Goal: Task Accomplishment & Management: Complete application form

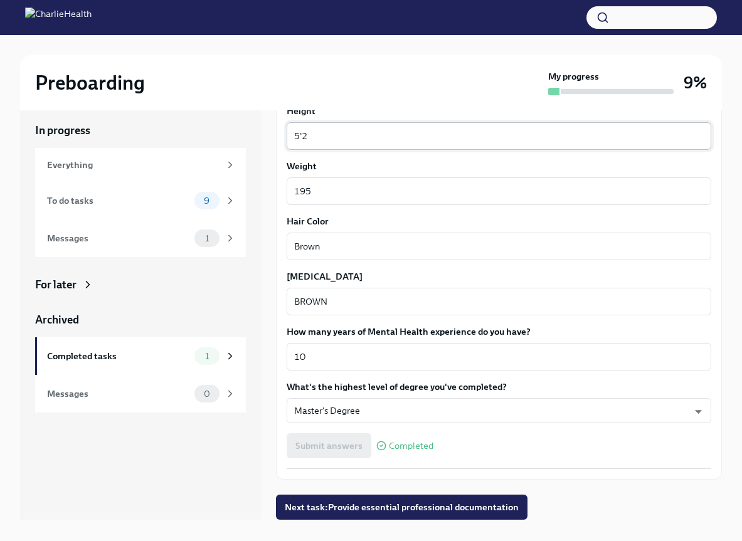
scroll to position [21, 0]
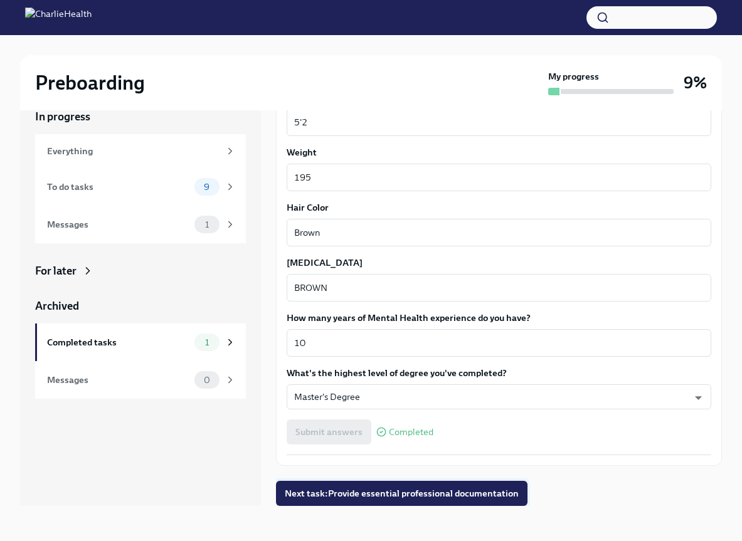
click at [391, 497] on span "Next task : Provide essential professional documentation" at bounding box center [402, 493] width 234 height 13
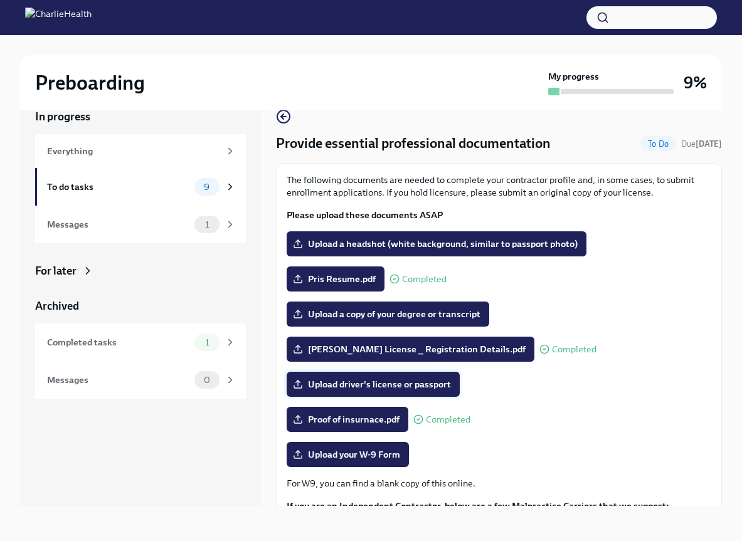
click at [374, 386] on span "Upload driver's license or passport" at bounding box center [373, 384] width 156 height 13
click at [0, 0] on input "Upload driver's license or passport" at bounding box center [0, 0] width 0 height 0
click at [384, 385] on span "Upload driver's license or passport" at bounding box center [373, 384] width 156 height 13
click at [0, 0] on input "Upload driver's license or passport" at bounding box center [0, 0] width 0 height 0
click at [383, 105] on div "Preboarding My progress 9%" at bounding box center [371, 82] width 702 height 55
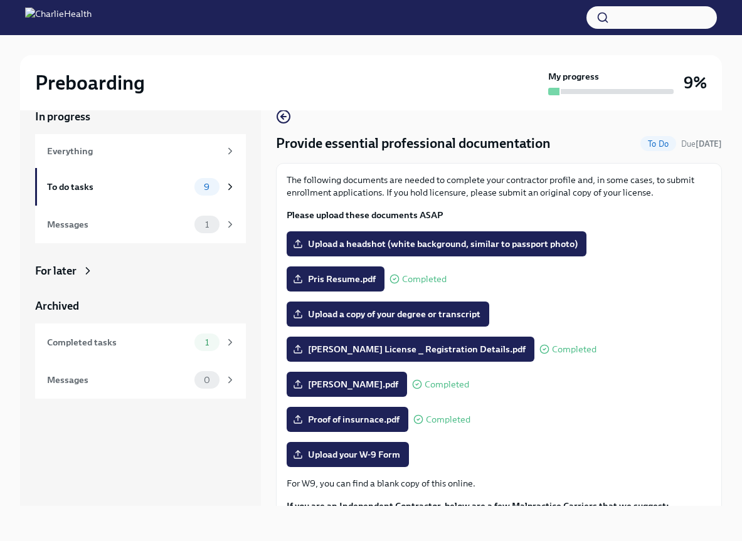
click at [409, 82] on div "Preboarding" at bounding box center [289, 82] width 508 height 25
click at [532, 241] on span "Upload a headshot (white background, similar to passport photo)" at bounding box center [436, 244] width 282 height 13
click at [0, 0] on input "Upload a headshot (white background, similar to passport photo)" at bounding box center [0, 0] width 0 height 0
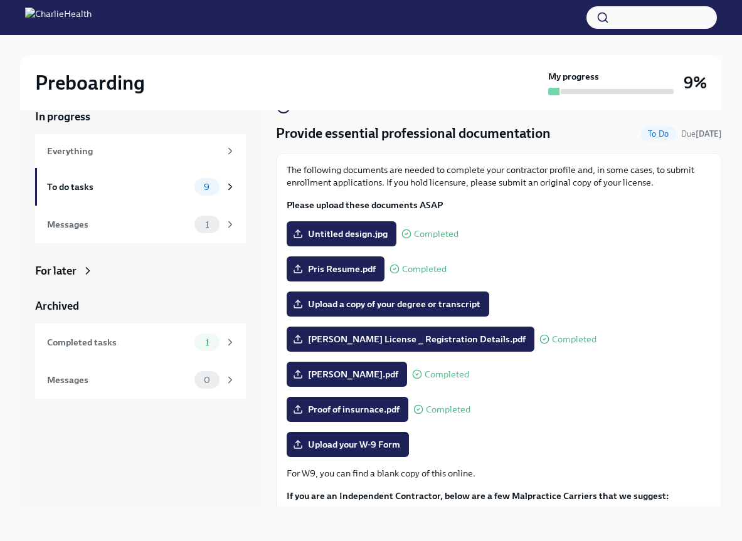
scroll to position [9, 0]
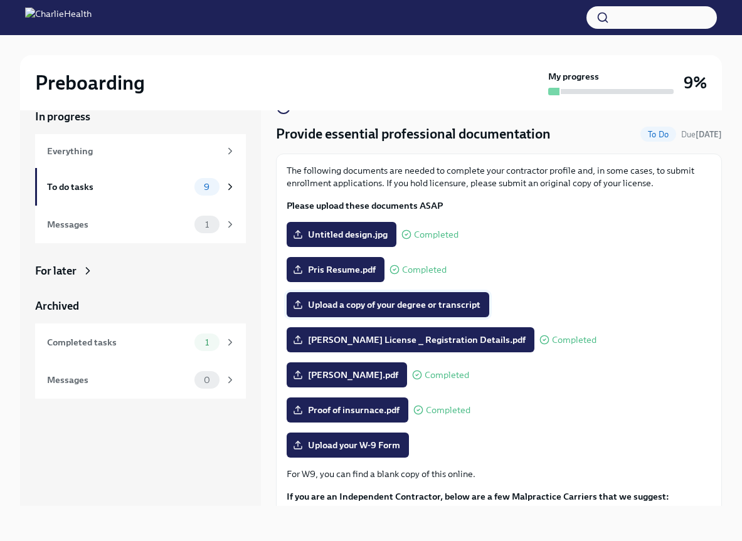
click at [361, 307] on span "Upload a copy of your degree or transcript" at bounding box center [387, 304] width 185 height 13
click at [0, 0] on input "Upload a copy of your degree or transcript" at bounding box center [0, 0] width 0 height 0
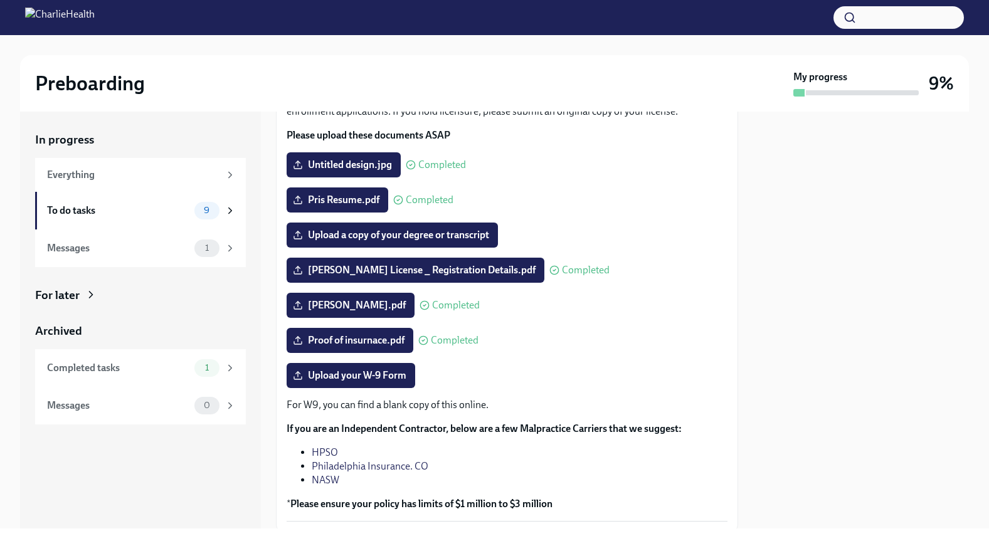
scroll to position [116, 0]
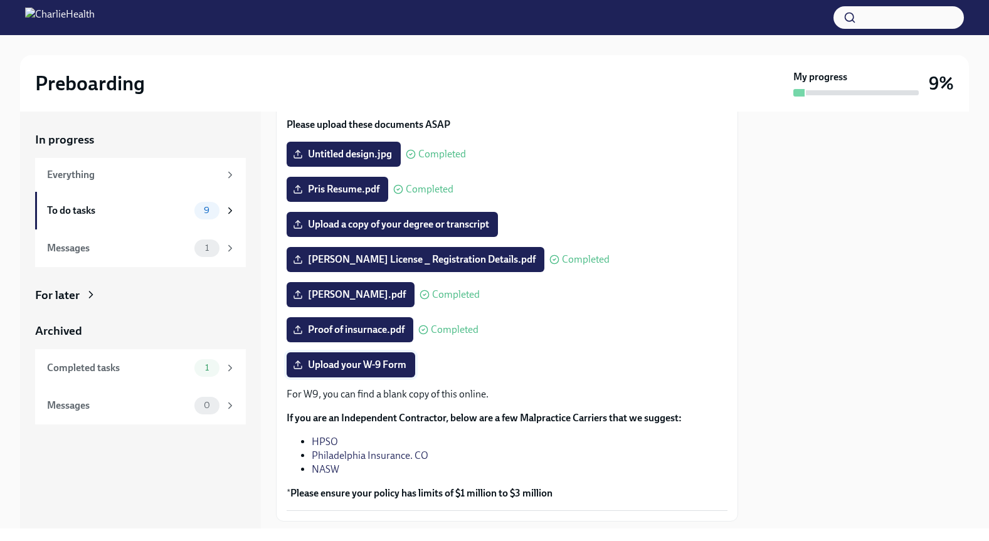
click at [330, 368] on span "Upload your W-9 Form" at bounding box center [350, 365] width 111 height 13
click at [0, 0] on input "Upload your W-9 Form" at bounding box center [0, 0] width 0 height 0
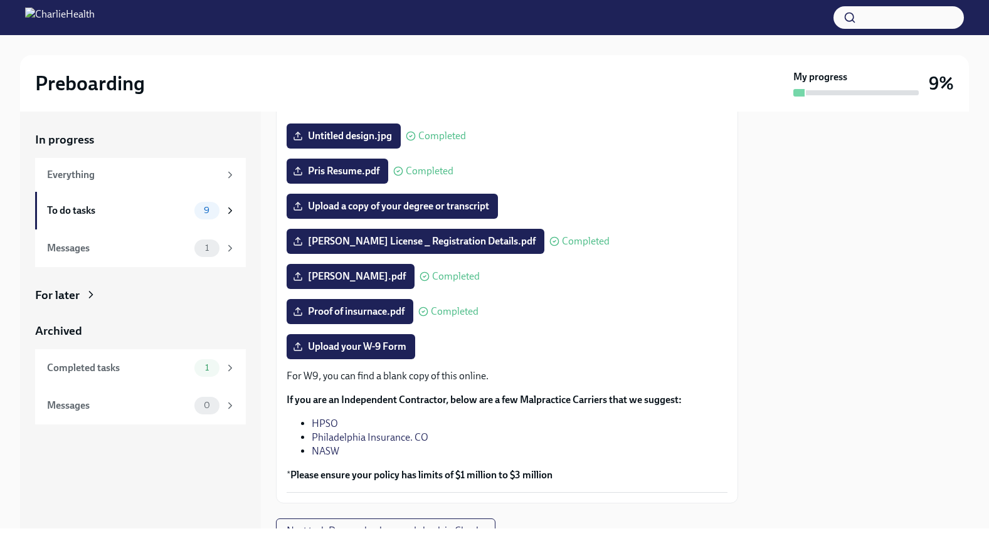
scroll to position [136, 0]
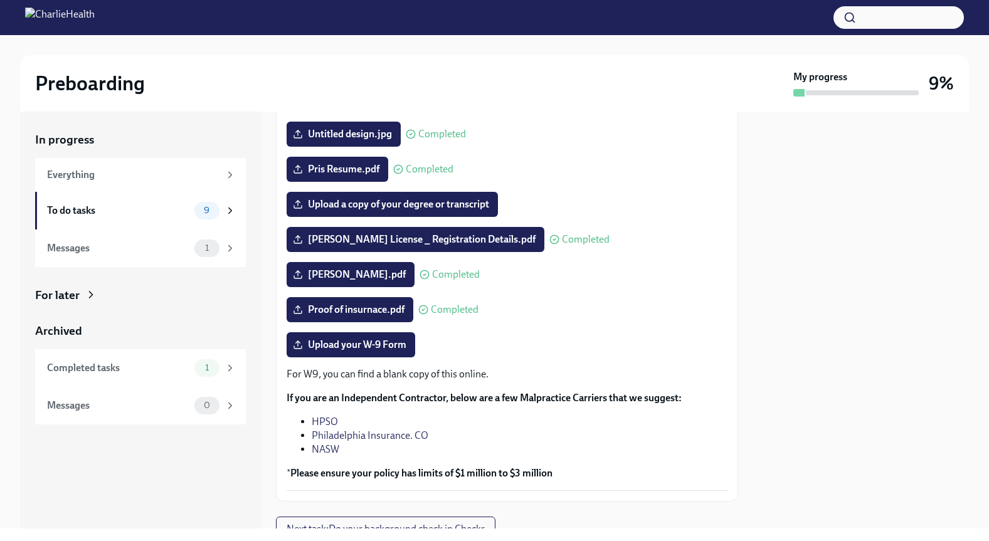
click at [463, 375] on p "For W9, you can find a blank copy of this online." at bounding box center [507, 374] width 441 height 14
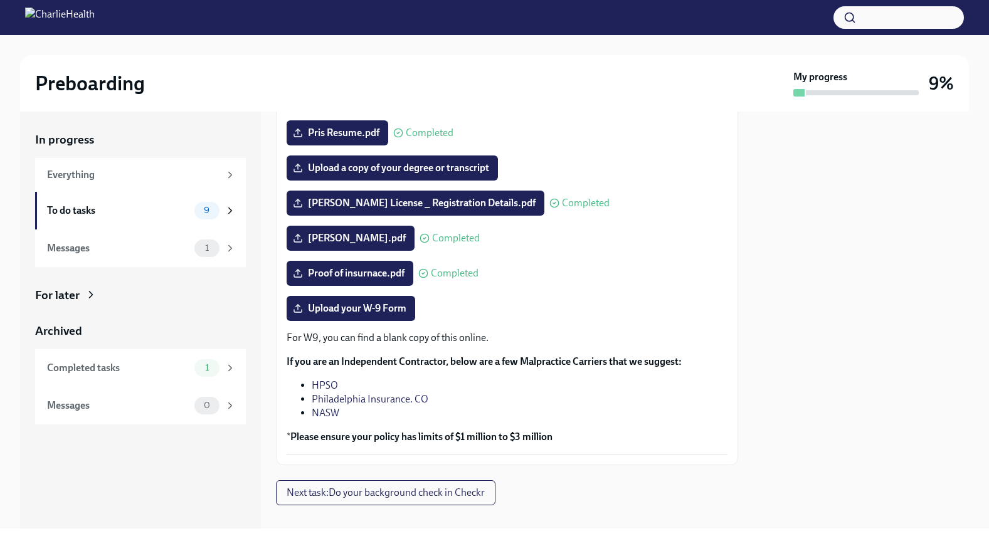
scroll to position [161, 0]
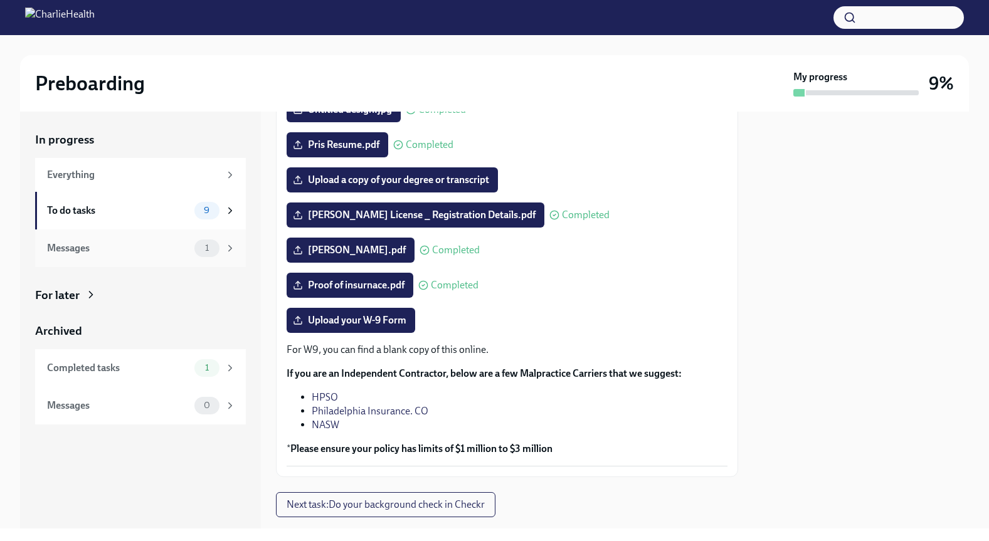
click at [85, 244] on div "Messages" at bounding box center [118, 248] width 142 height 14
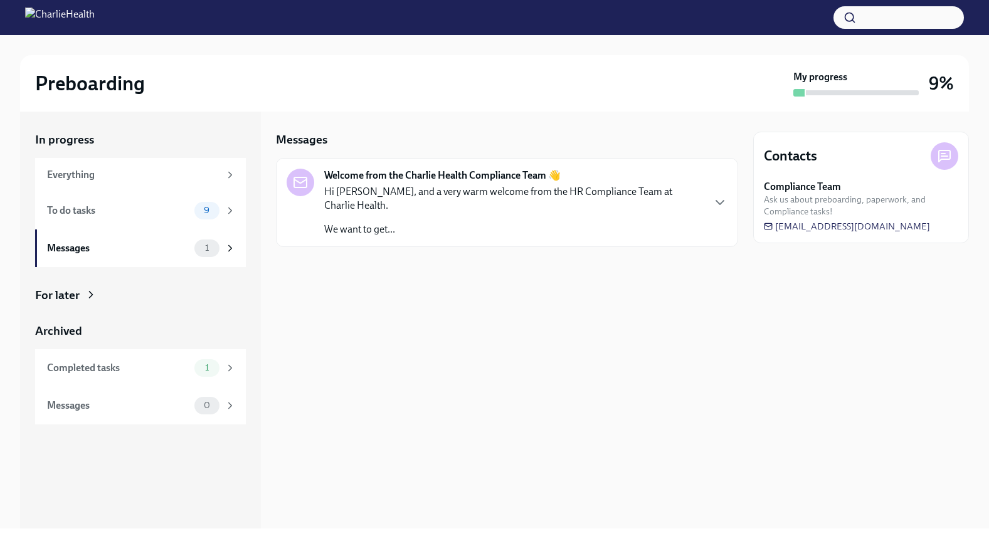
click at [401, 207] on div "Hi [PERSON_NAME], and a very warm welcome from the HR Compliance Team at Charli…" at bounding box center [513, 210] width 378 height 51
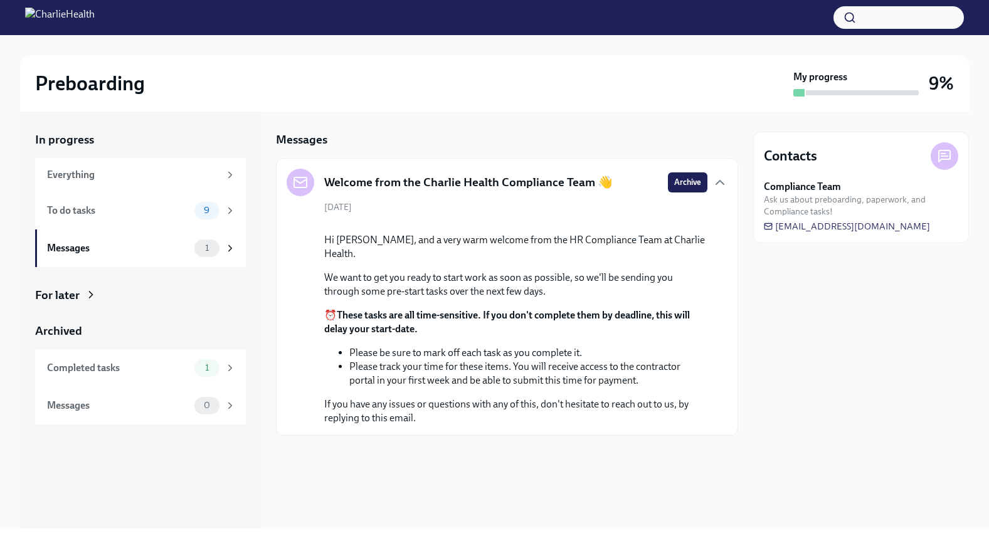
scroll to position [43, 0]
click at [598, 66] on div "Preboarding My progress 9%" at bounding box center [494, 83] width 949 height 56
click at [84, 177] on div "Everything" at bounding box center [133, 175] width 172 height 14
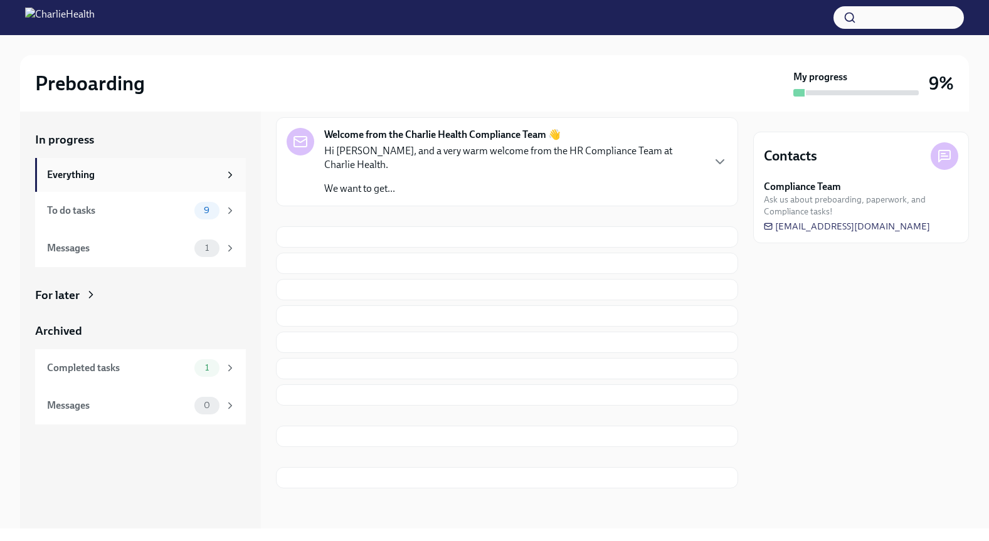
scroll to position [43, 0]
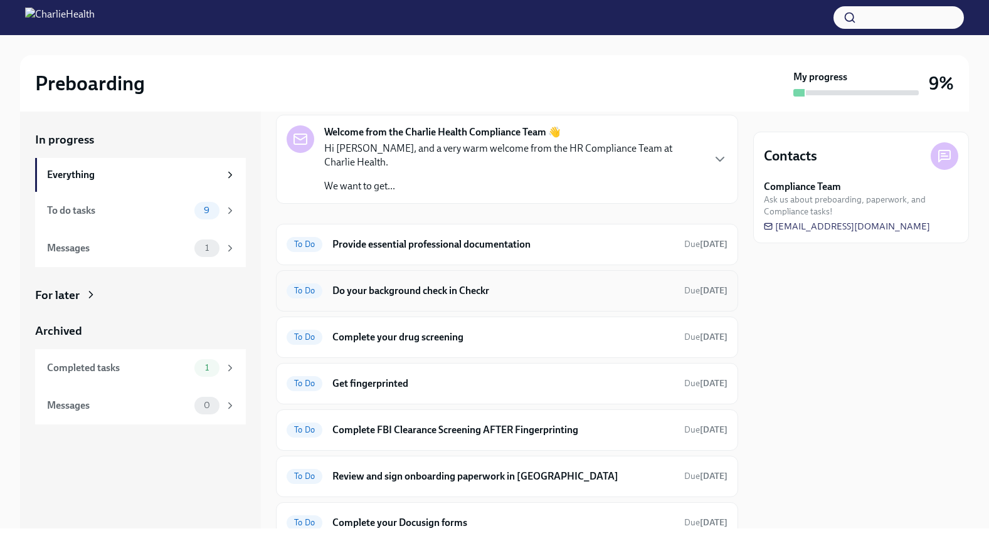
click at [346, 284] on h6 "Do your background check in Checkr" at bounding box center [503, 291] width 342 height 14
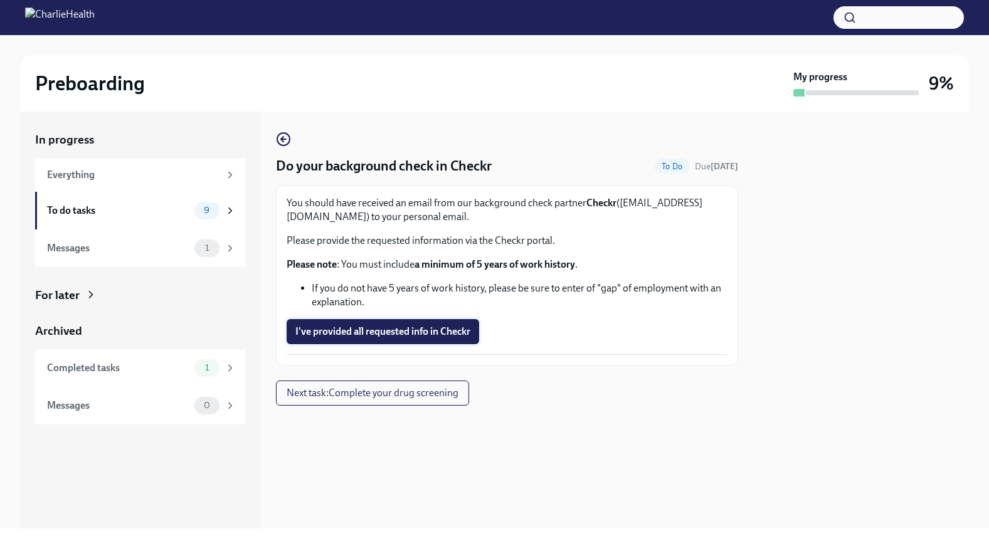
click at [338, 327] on span "I've provided all requested info in Checkr" at bounding box center [382, 331] width 175 height 13
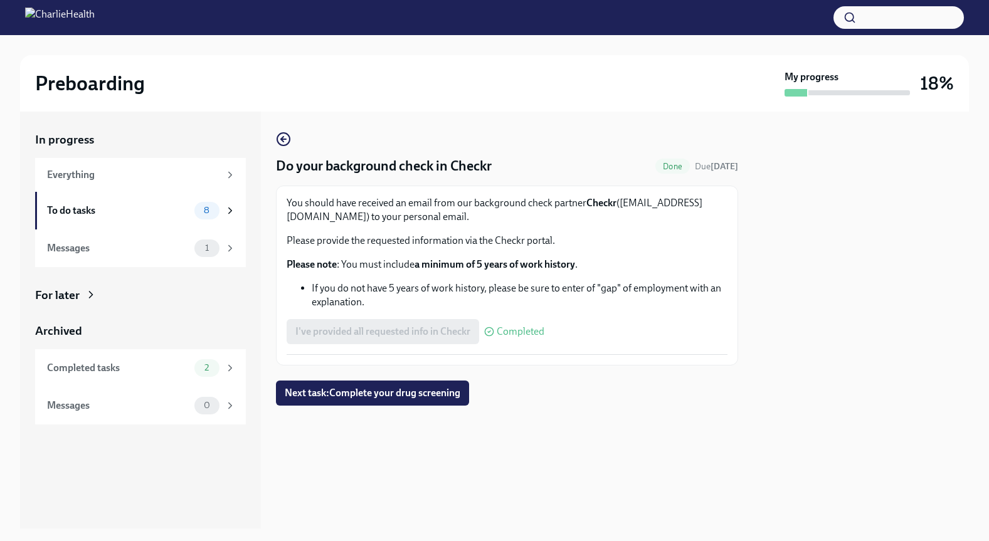
click at [421, 333] on div "I've provided all requested info in Checkr Completed" at bounding box center [416, 331] width 258 height 25
click at [283, 139] on icon "button" at bounding box center [283, 139] width 5 height 0
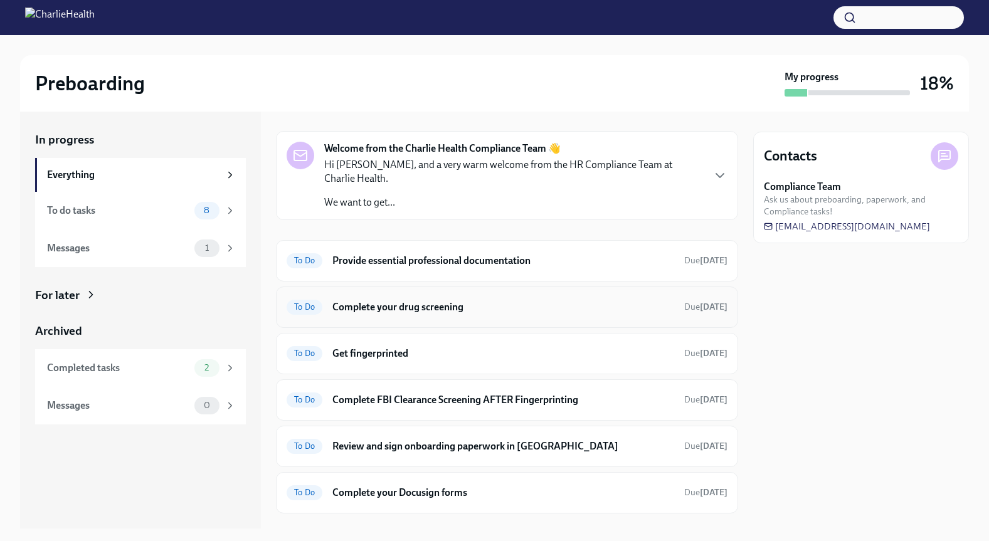
scroll to position [28, 0]
click at [153, 206] on div "To do tasks" at bounding box center [118, 211] width 142 height 14
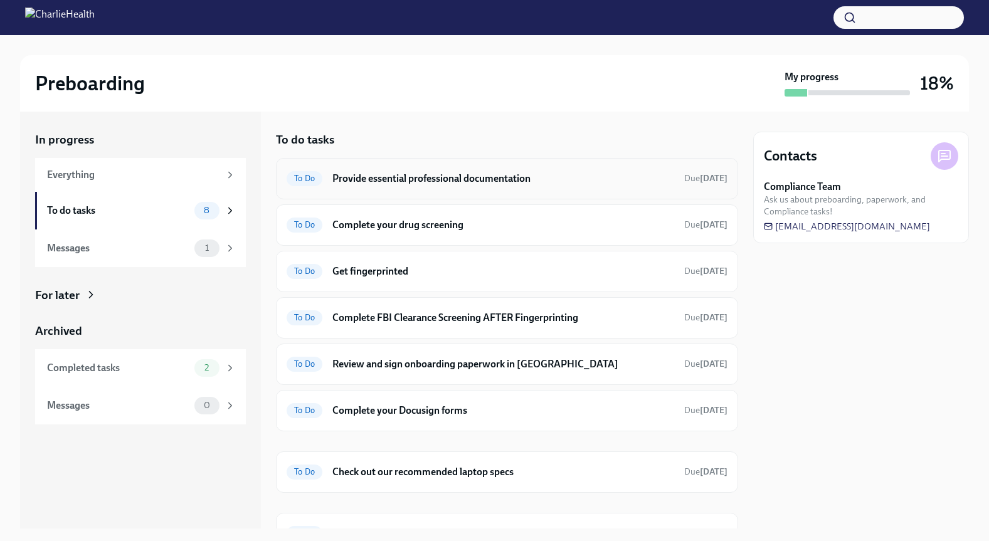
click at [362, 176] on h6 "Provide essential professional documentation" at bounding box center [503, 179] width 342 height 14
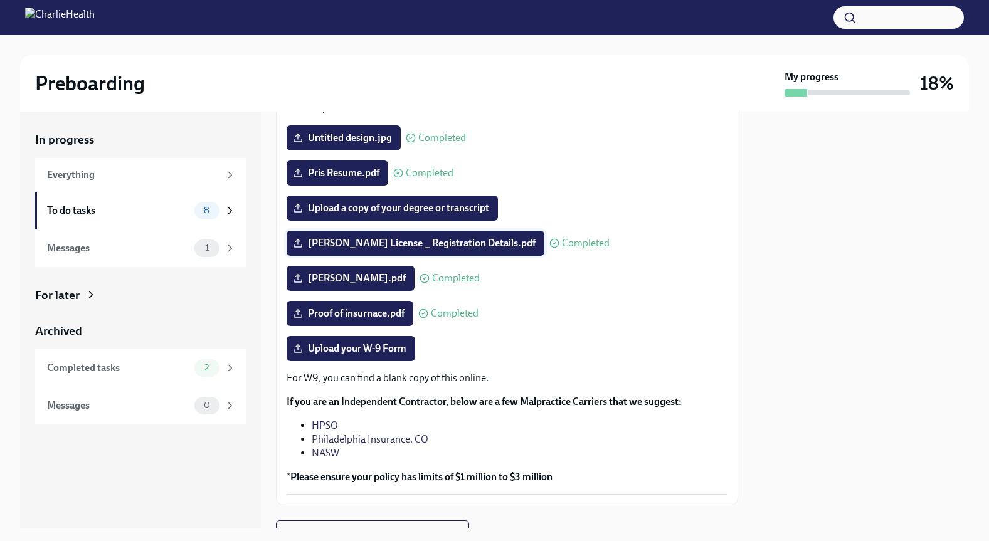
scroll to position [129, 0]
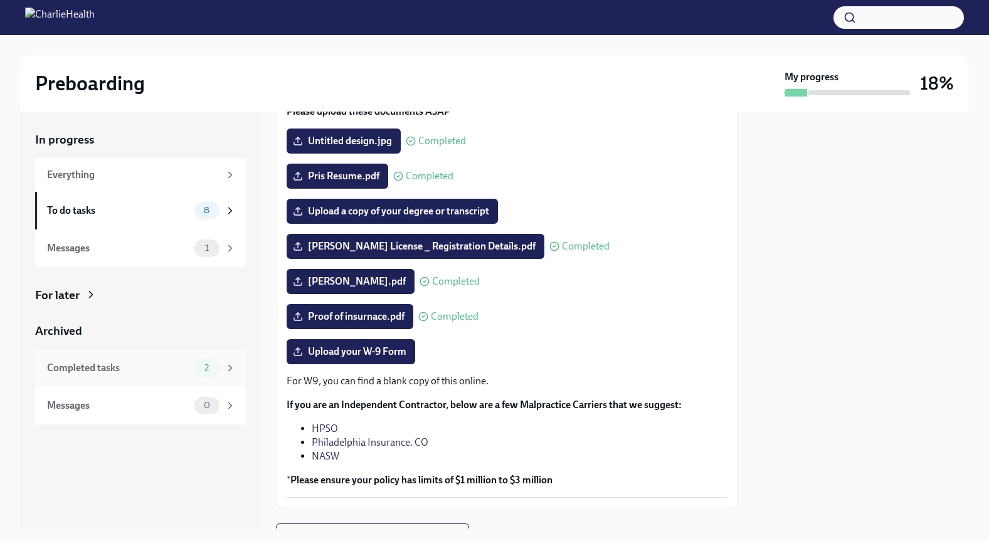
click at [186, 364] on div "Completed tasks" at bounding box center [118, 368] width 142 height 14
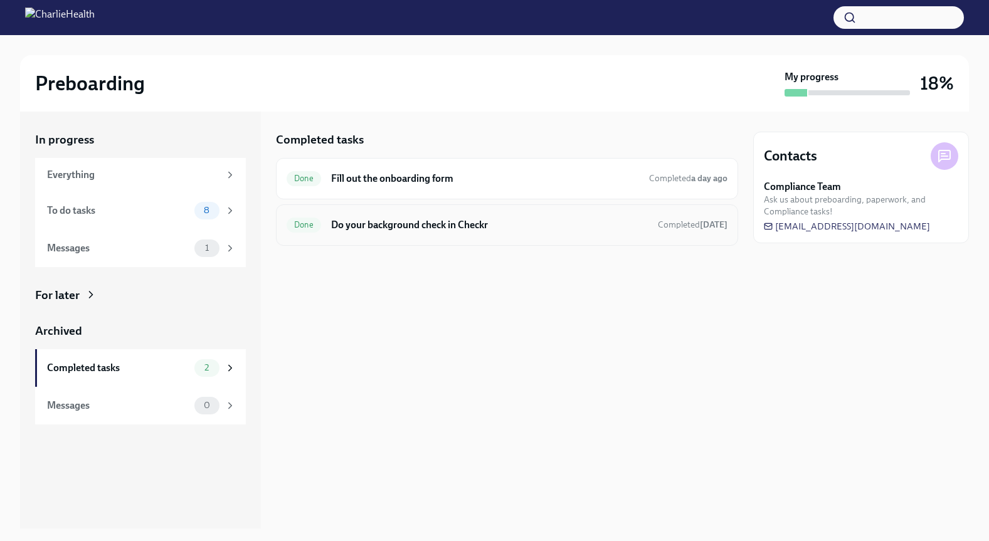
click at [625, 223] on h6 "Do your background check in Checkr" at bounding box center [489, 225] width 317 height 14
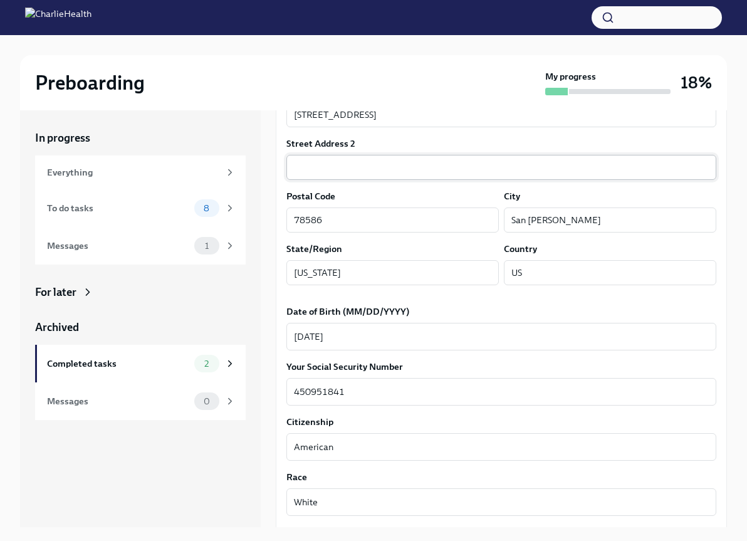
scroll to position [409, 0]
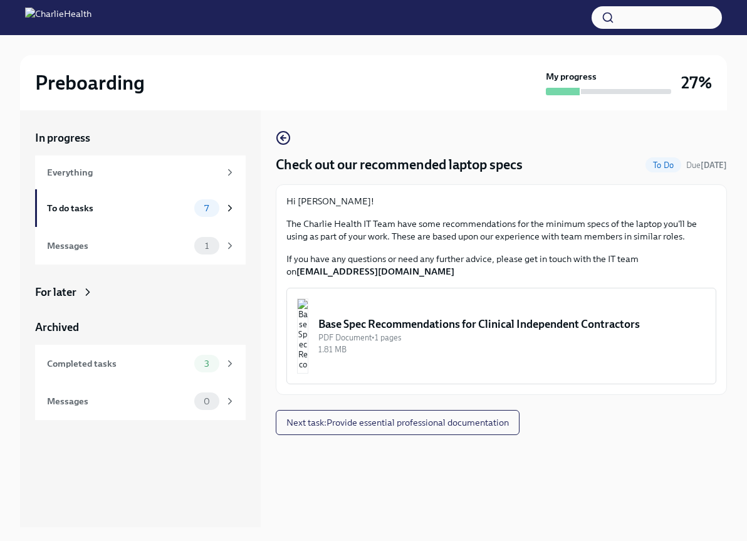
click at [394, 320] on div "Base Spec Recommendations for Clinical Independent Contractors" at bounding box center [513, 324] width 388 height 15
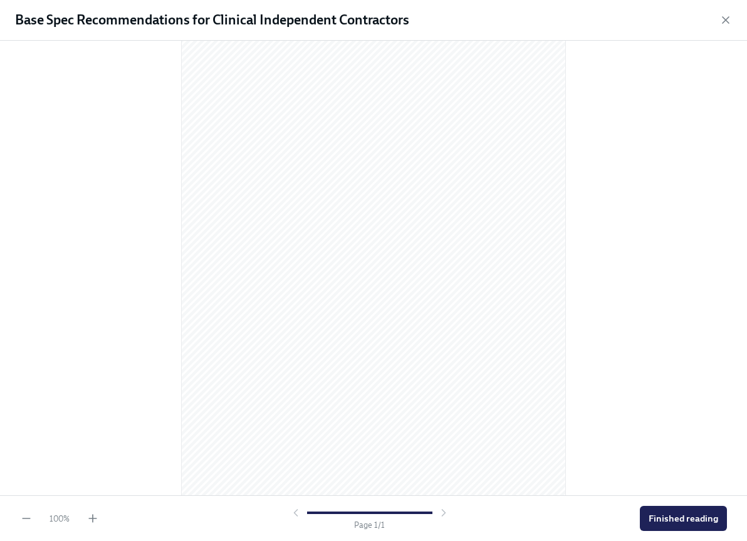
scroll to position [63, 0]
click at [682, 514] on span "Finished reading" at bounding box center [684, 518] width 70 height 13
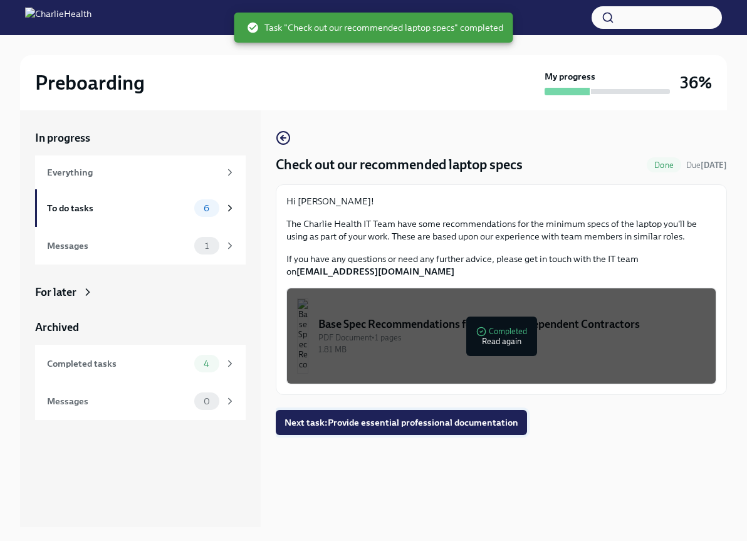
click at [349, 418] on span "Next task : Provide essential professional documentation" at bounding box center [402, 422] width 234 height 13
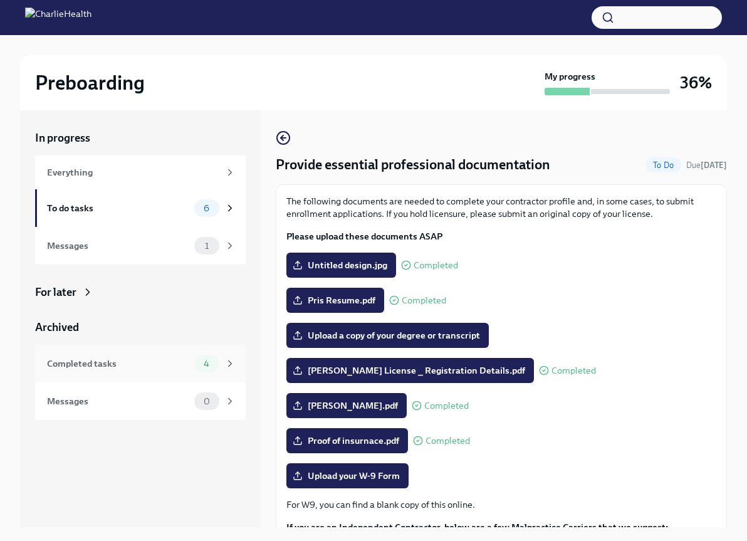
click at [131, 367] on div "Completed tasks" at bounding box center [118, 364] width 142 height 14
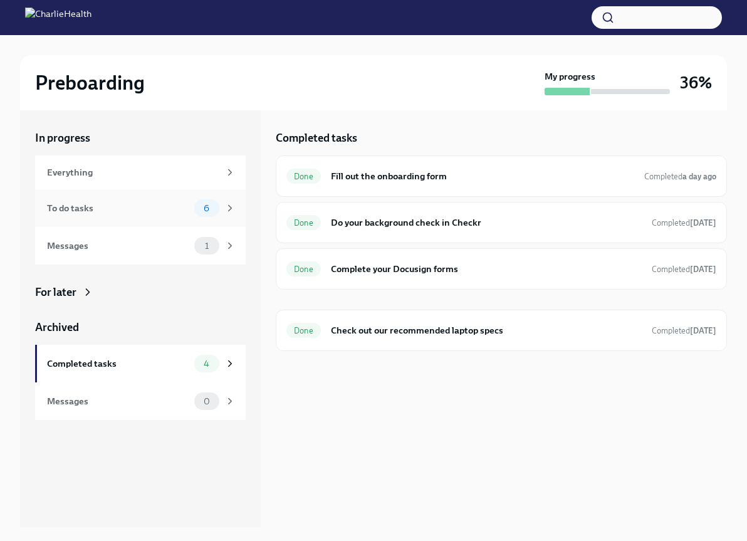
click at [136, 196] on div "To do tasks 6" at bounding box center [140, 208] width 211 height 38
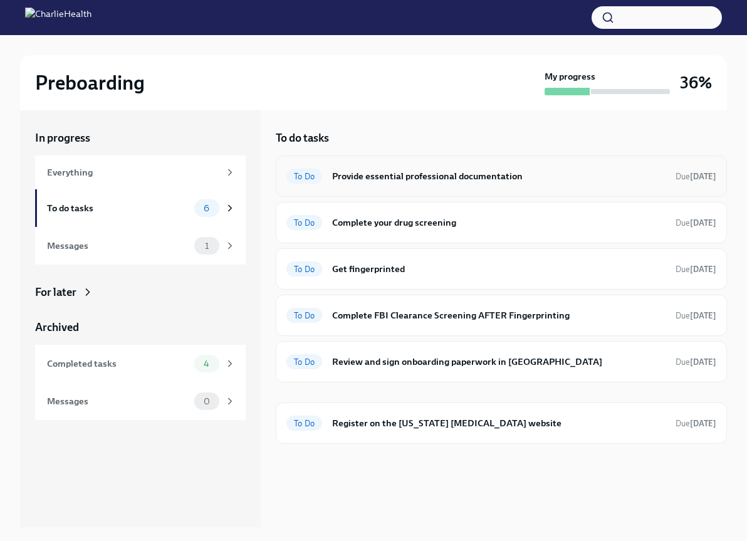
click at [391, 178] on h6 "Provide essential professional documentation" at bounding box center [499, 176] width 334 height 14
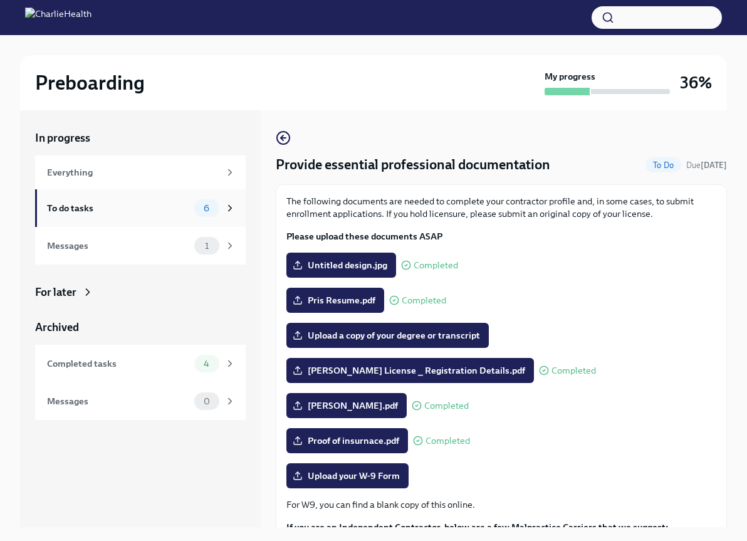
click at [189, 211] on div "To do tasks 6" at bounding box center [141, 208] width 189 height 18
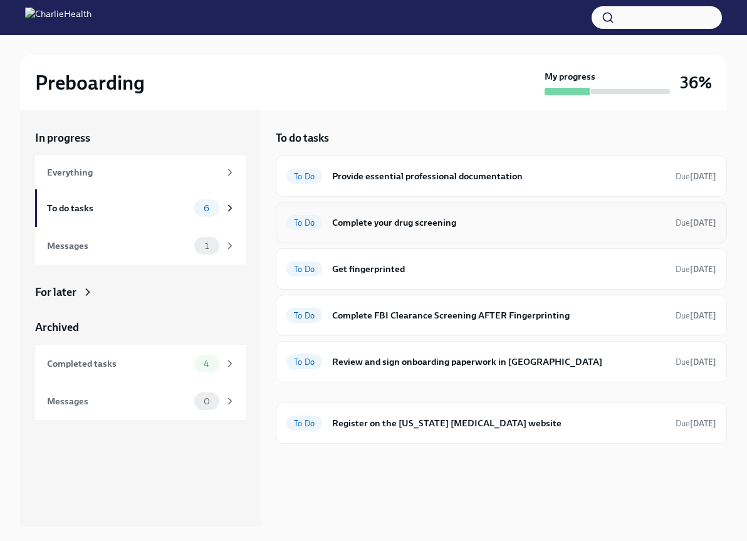
click at [399, 223] on h6 "Complete your drug screening" at bounding box center [499, 223] width 334 height 14
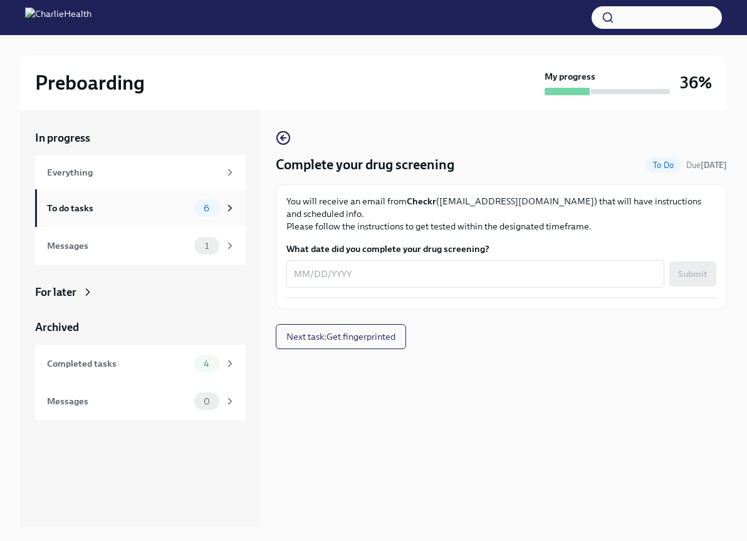
click at [115, 205] on div "To do tasks" at bounding box center [118, 208] width 142 height 14
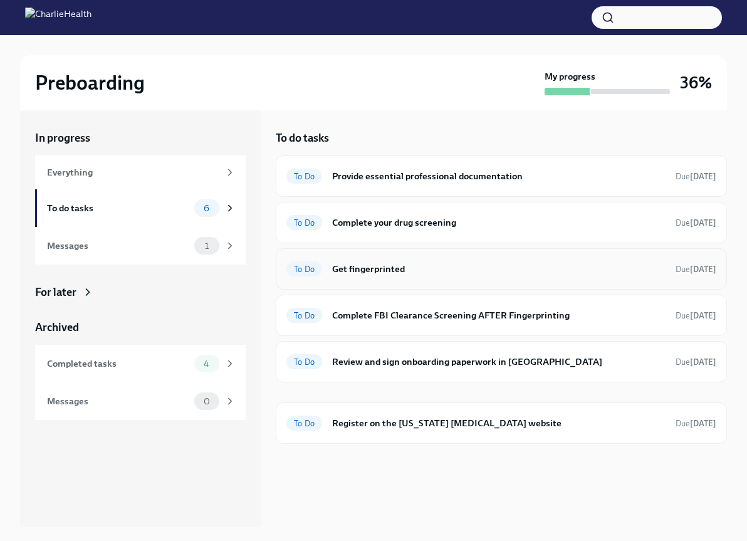
click at [357, 272] on h6 "Get fingerprinted" at bounding box center [499, 269] width 334 height 14
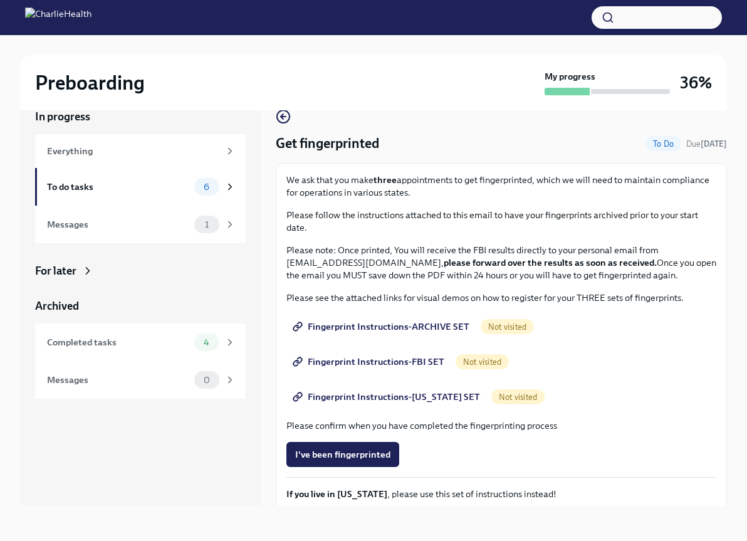
click at [367, 326] on span "Fingerprint Instructions-ARCHIVE SET" at bounding box center [382, 326] width 174 height 13
